Goal: Task Accomplishment & Management: Complete application form

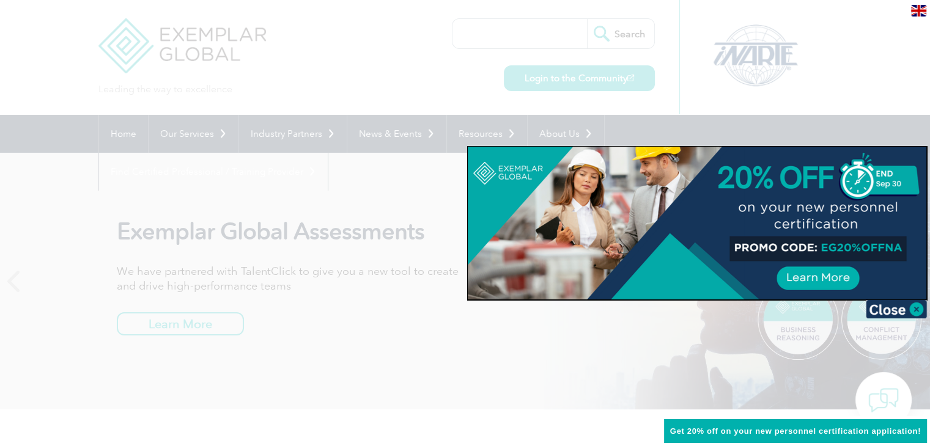
click at [651, 55] on div at bounding box center [465, 223] width 930 height 446
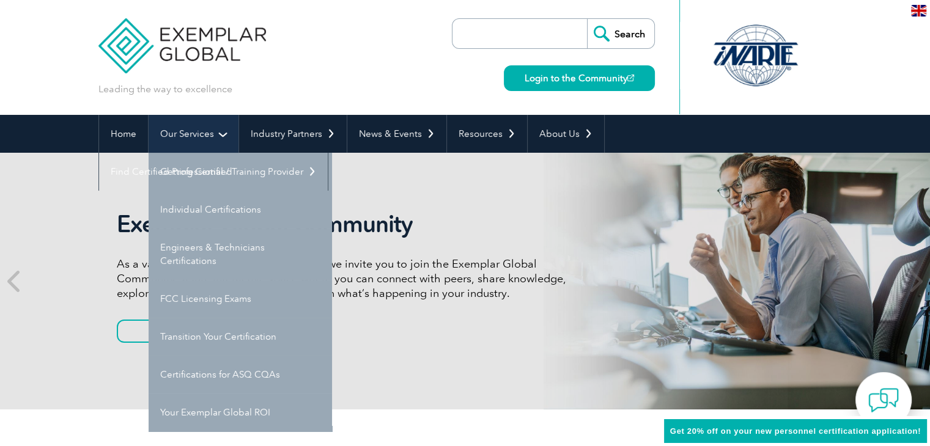
click at [194, 141] on link "Our Services" at bounding box center [194, 134] width 90 height 38
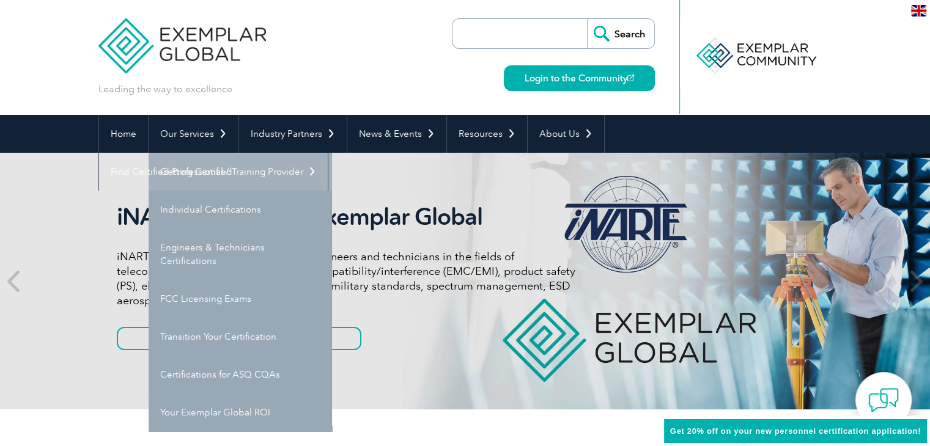
click at [199, 163] on link "Getting Certified" at bounding box center [240, 172] width 183 height 38
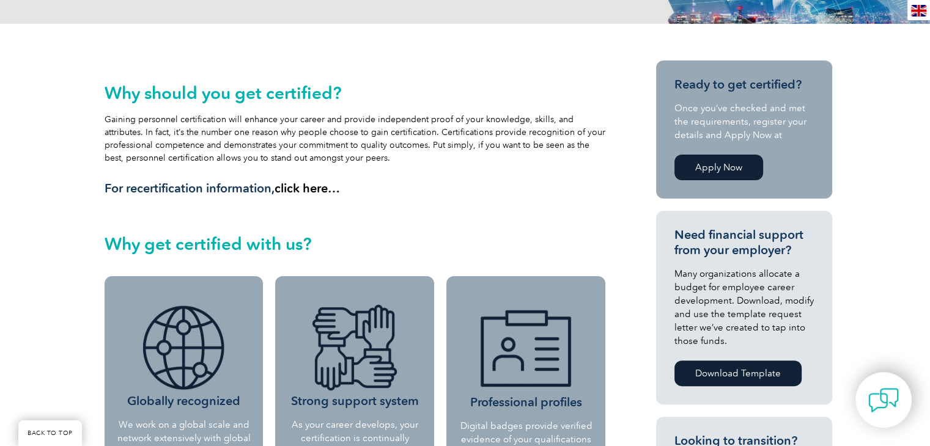
scroll to position [260, 0]
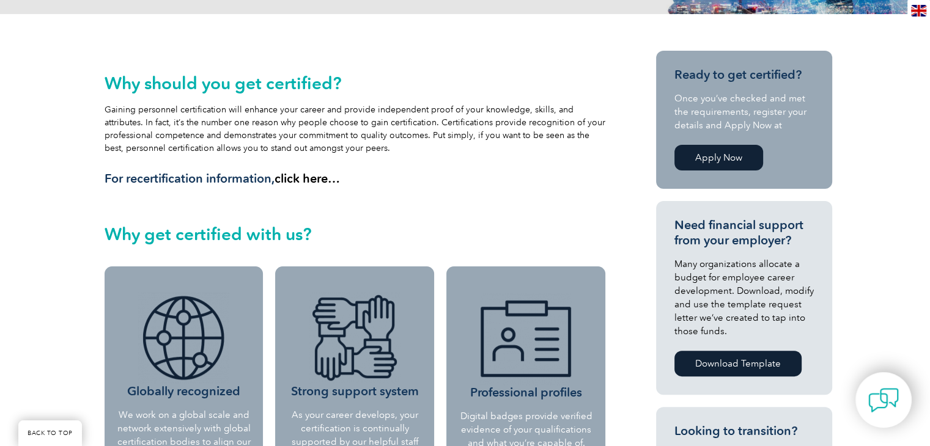
click at [706, 162] on link "Apply Now" at bounding box center [718, 158] width 89 height 26
